Goal: Information Seeking & Learning: Learn about a topic

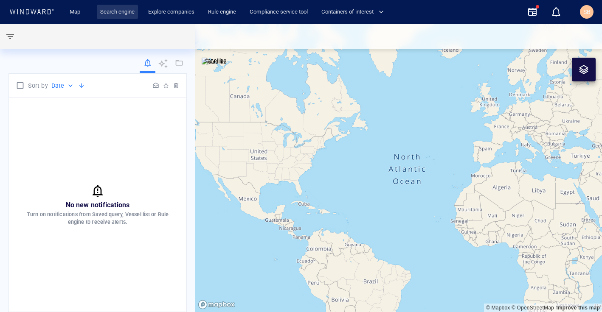
click at [119, 12] on link "Search engine" at bounding box center [117, 12] width 41 height 15
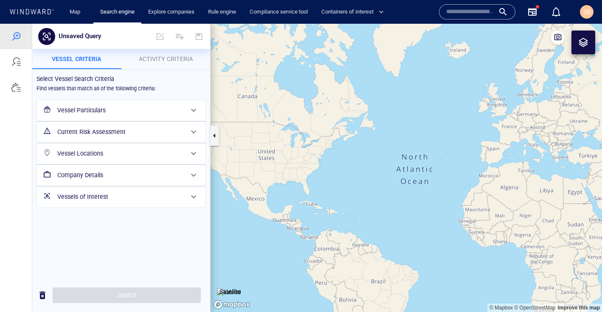
click at [180, 38] on span at bounding box center [179, 36] width 20 height 20
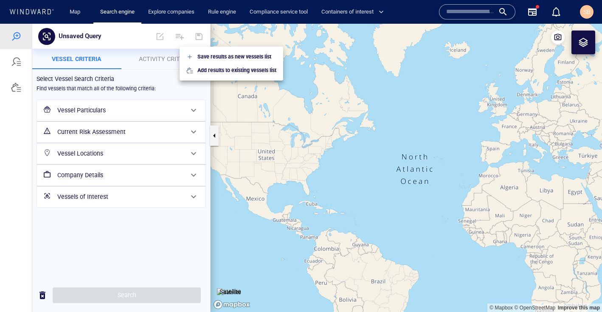
click at [18, 39] on div at bounding box center [301, 168] width 602 height 289
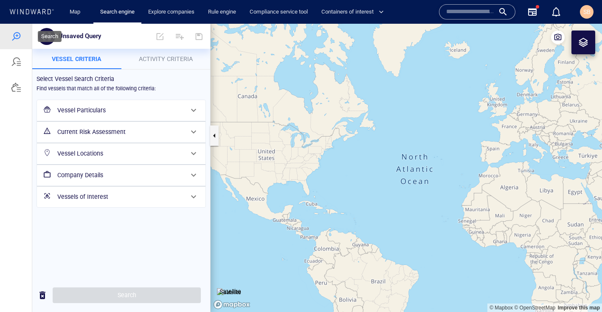
click at [17, 32] on div at bounding box center [16, 36] width 10 height 10
click at [188, 11] on link "Explore companies" at bounding box center [171, 12] width 53 height 15
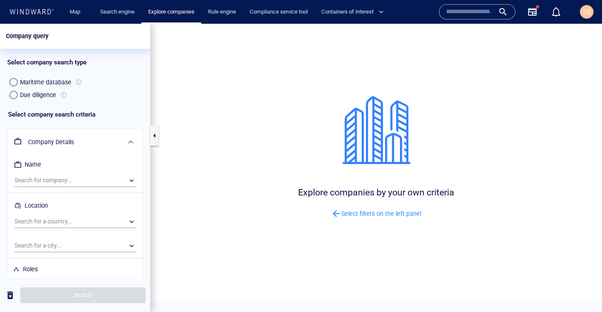
click at [475, 11] on input "text" at bounding box center [470, 12] width 48 height 13
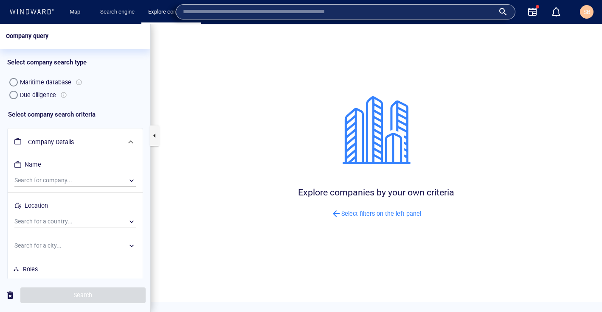
click at [456, 14] on input "text" at bounding box center [339, 12] width 312 height 13
paste input "*******"
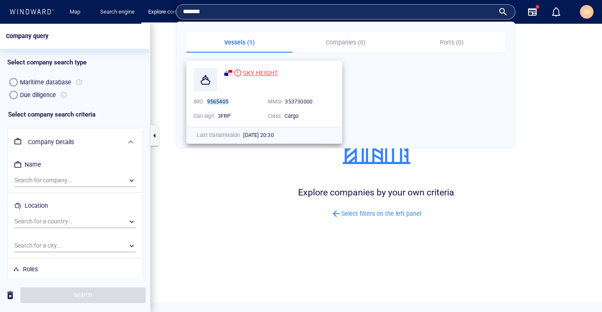
type input "*******"
click at [252, 73] on span "SKY HEIGHT" at bounding box center [260, 73] width 35 height 7
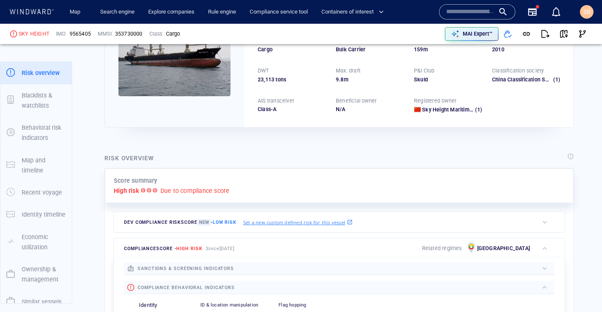
scroll to position [86, 0]
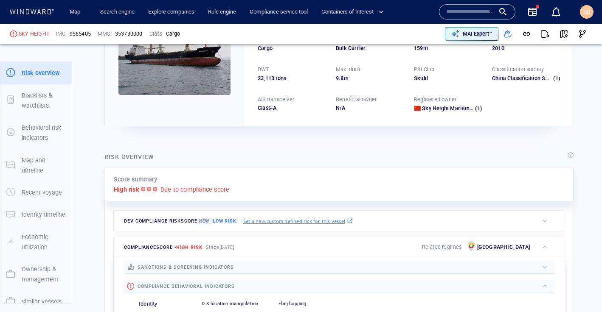
click at [176, 188] on p "Due to compliance score" at bounding box center [194, 190] width 69 height 10
click at [139, 189] on div "High risk Due to compliance score" at bounding box center [339, 190] width 451 height 10
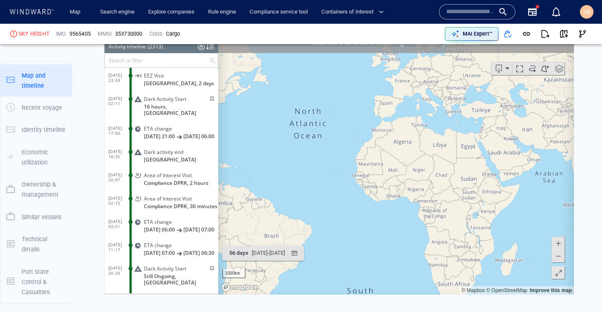
scroll to position [900, 0]
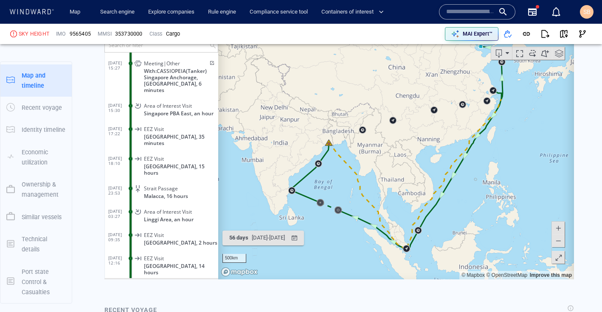
scroll to position [52927, 0]
click at [48, 106] on p "Recent voyage" at bounding box center [42, 108] width 40 height 10
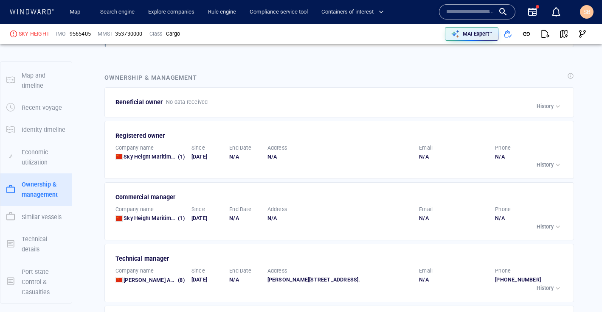
scroll to position [1536, 0]
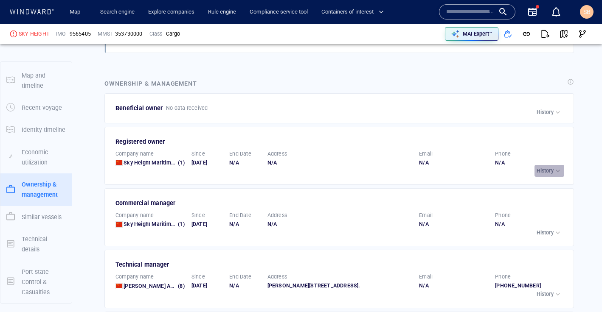
click at [559, 167] on div "button" at bounding box center [558, 171] width 8 height 8
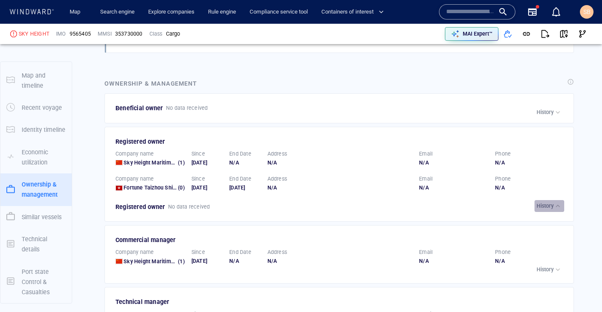
click at [560, 202] on div "button" at bounding box center [558, 206] width 8 height 8
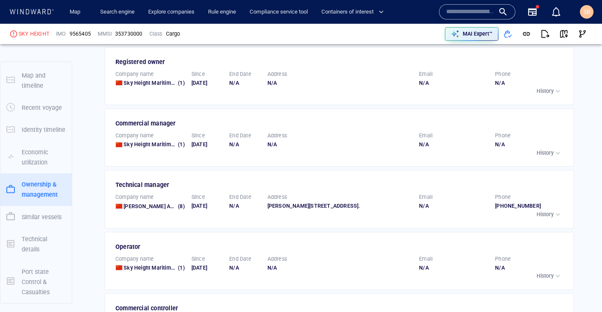
scroll to position [1615, 0]
